Goal: Task Accomplishment & Management: Use online tool/utility

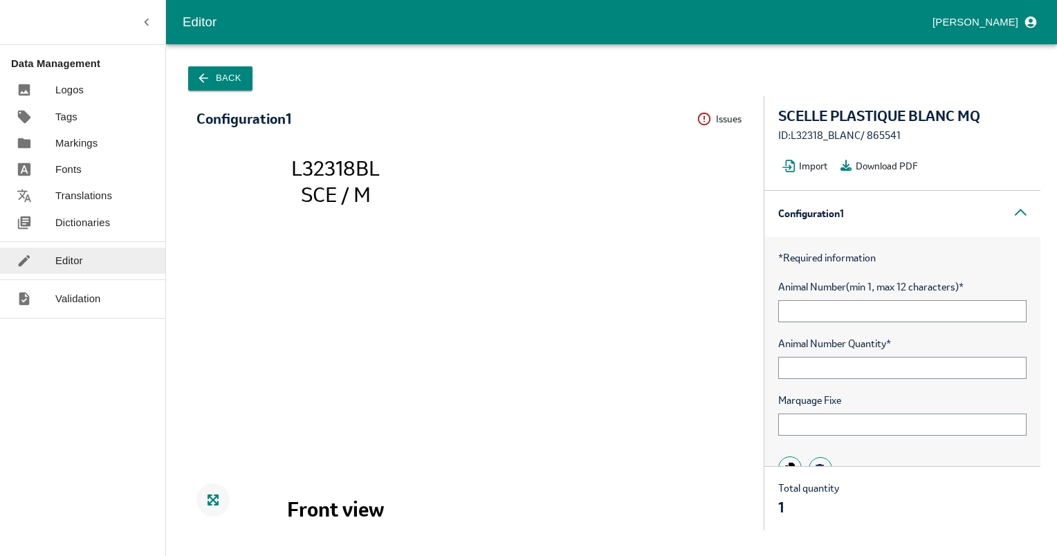
click at [894, 137] on div "ID: L32318_BLANC / 865541" at bounding box center [902, 135] width 248 height 15
click at [205, 85] on icon "button" at bounding box center [203, 78] width 14 height 14
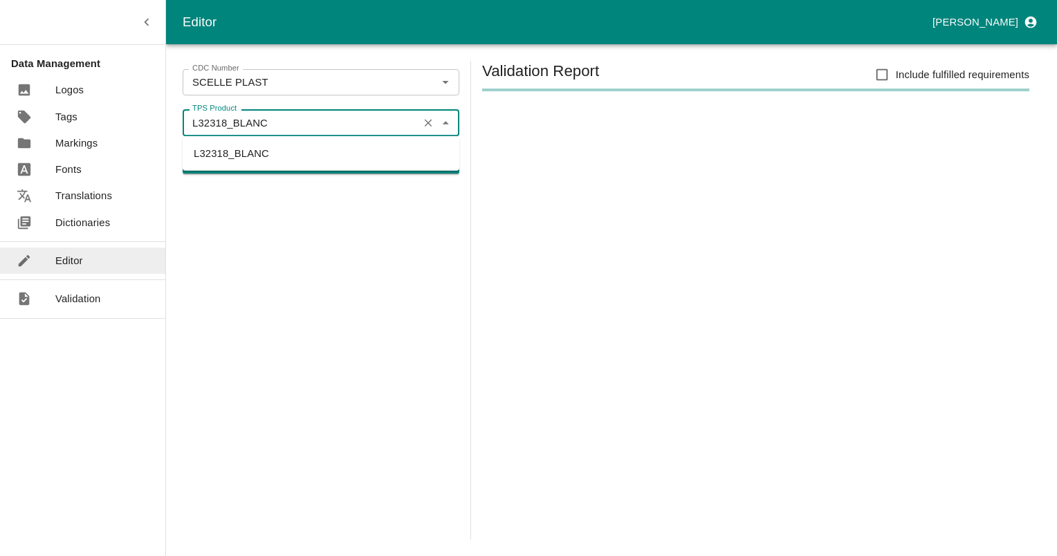
click at [283, 126] on input "L32318_BLANC" at bounding box center [301, 122] width 228 height 18
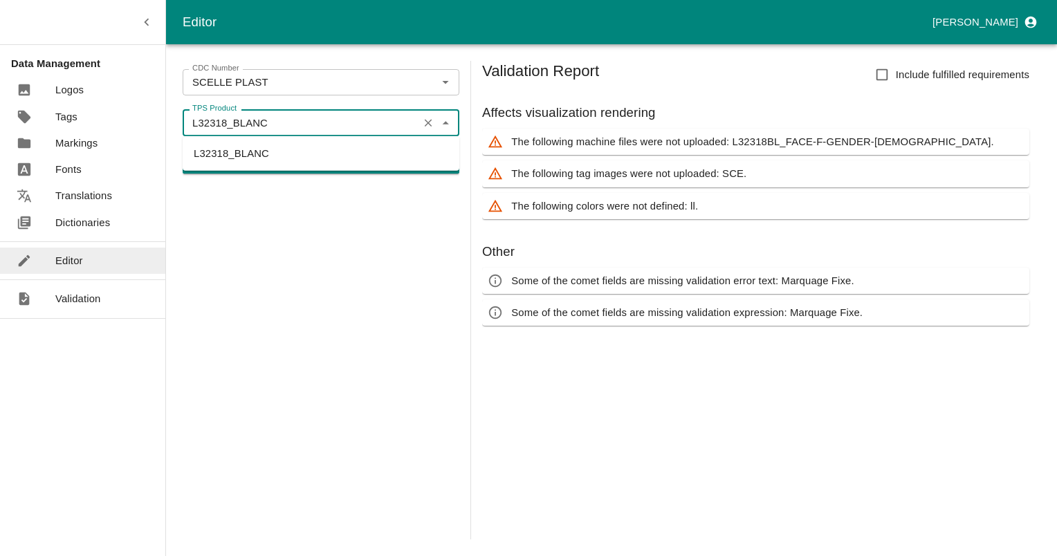
click at [283, 125] on input "L32318_BLANC" at bounding box center [301, 122] width 228 height 18
click at [246, 176] on li "L32318_JAUNE" at bounding box center [321, 177] width 277 height 24
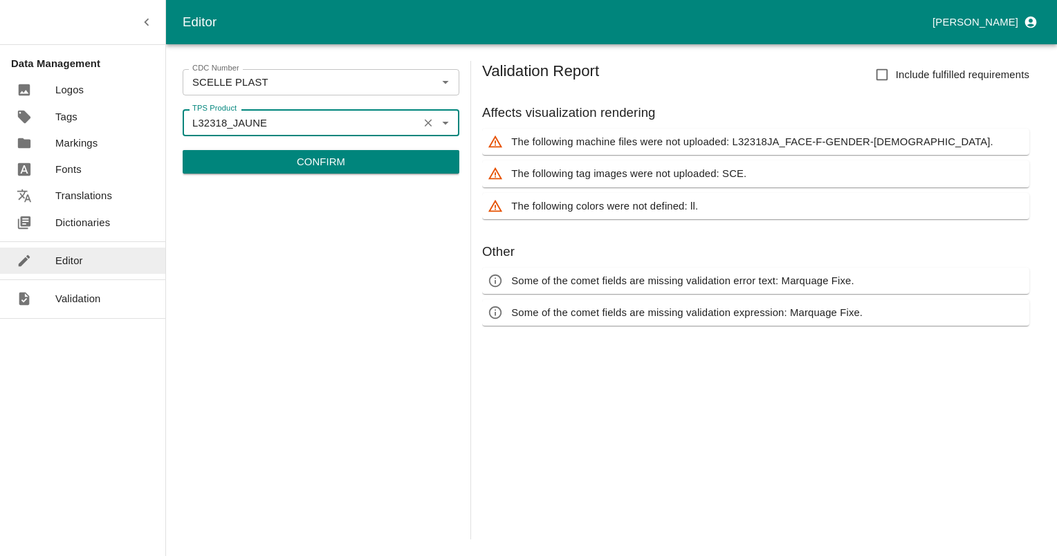
type input "L32318_JAUNE"
click at [335, 168] on p "Confirm" at bounding box center [321, 161] width 48 height 15
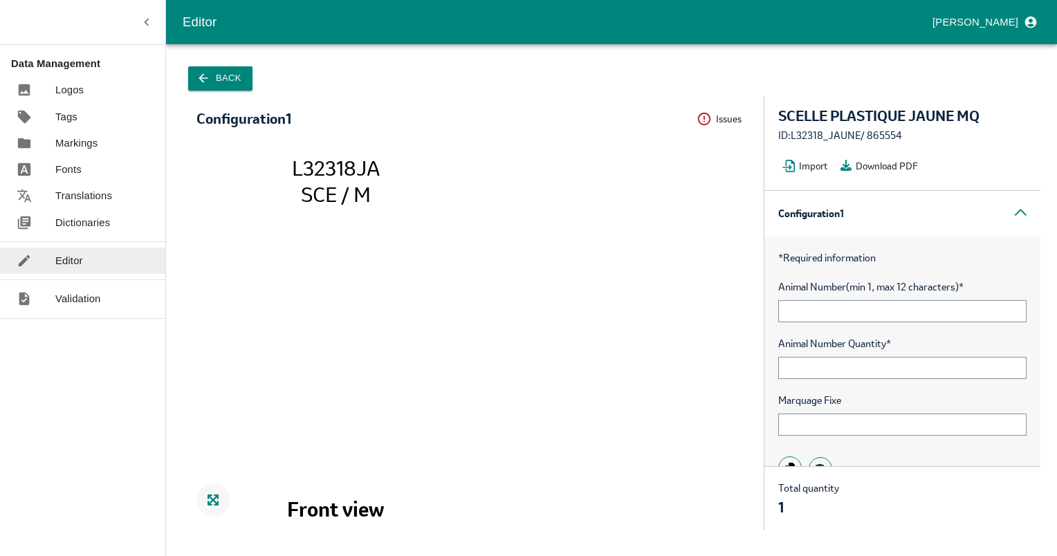
click at [883, 136] on div "ID: L32318_JAUNE / 865554" at bounding box center [902, 135] width 248 height 15
copy div "865554"
